Goal: Task Accomplishment & Management: Use online tool/utility

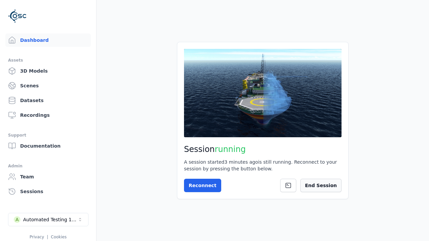
click at [325, 182] on button "End Session" at bounding box center [320, 185] width 41 height 13
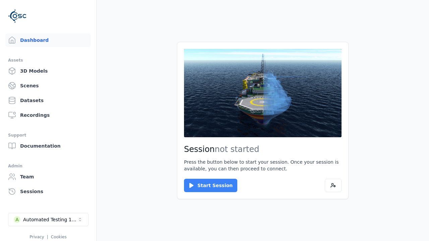
click at [207, 186] on button "Start Session" at bounding box center [210, 185] width 53 height 13
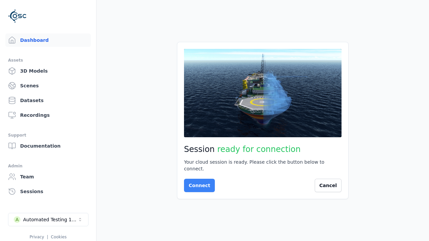
click at [198, 182] on button "Connect" at bounding box center [199, 185] width 31 height 13
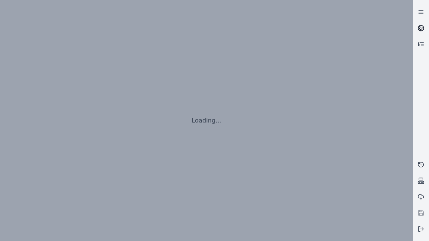
click at [421, 28] on icon at bounding box center [422, 27] width 4 height 2
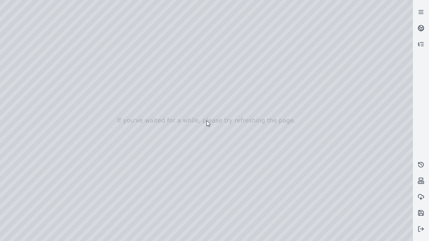
click at [15, 61] on div at bounding box center [206, 120] width 413 height 241
click at [14, 69] on div at bounding box center [206, 120] width 413 height 241
click at [112, 15] on div at bounding box center [206, 120] width 413 height 241
drag, startPoint x: 111, startPoint y: 78, endPoint x: 222, endPoint y: 166, distance: 141.7
click at [222, 166] on div at bounding box center [206, 120] width 413 height 241
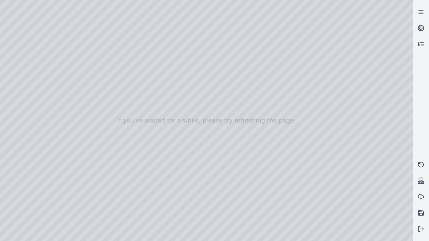
click at [265, 236] on div at bounding box center [206, 120] width 413 height 241
